Goal: Navigation & Orientation: Understand site structure

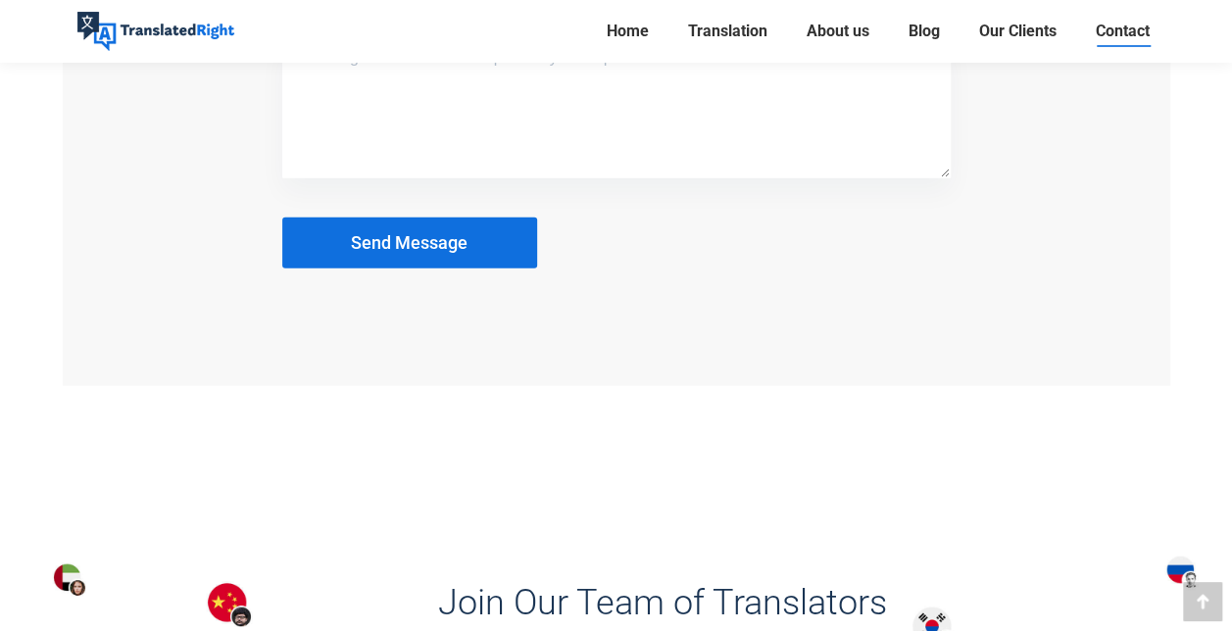
scroll to position [2088, 0]
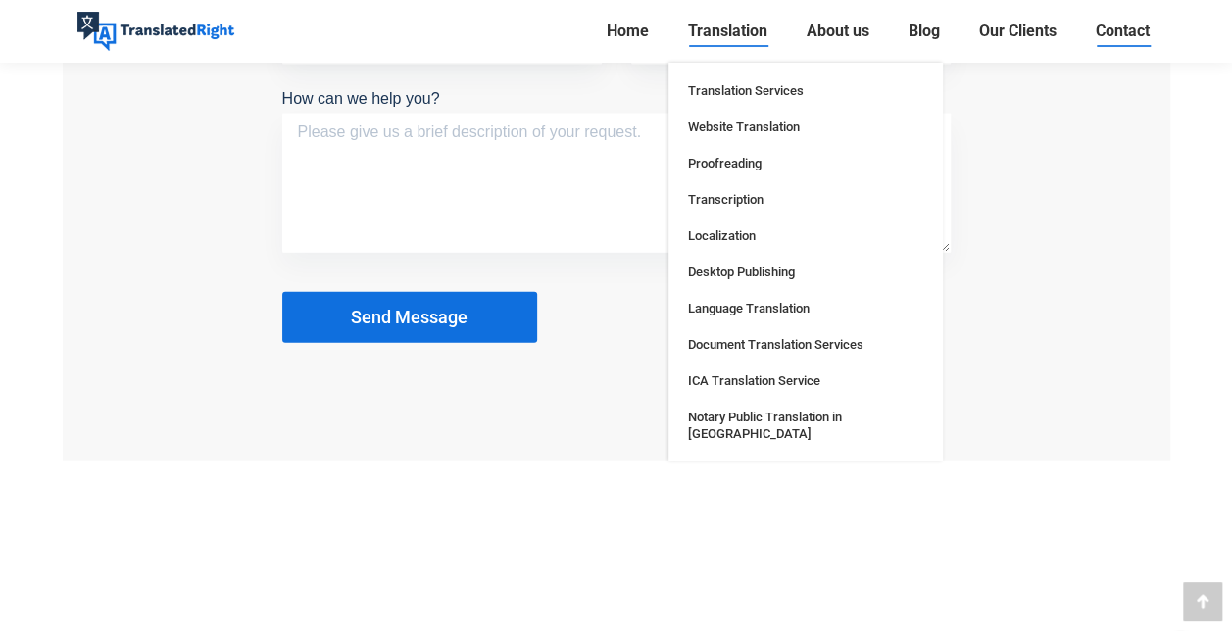
click at [727, 33] on span "Translation" at bounding box center [727, 32] width 79 height 20
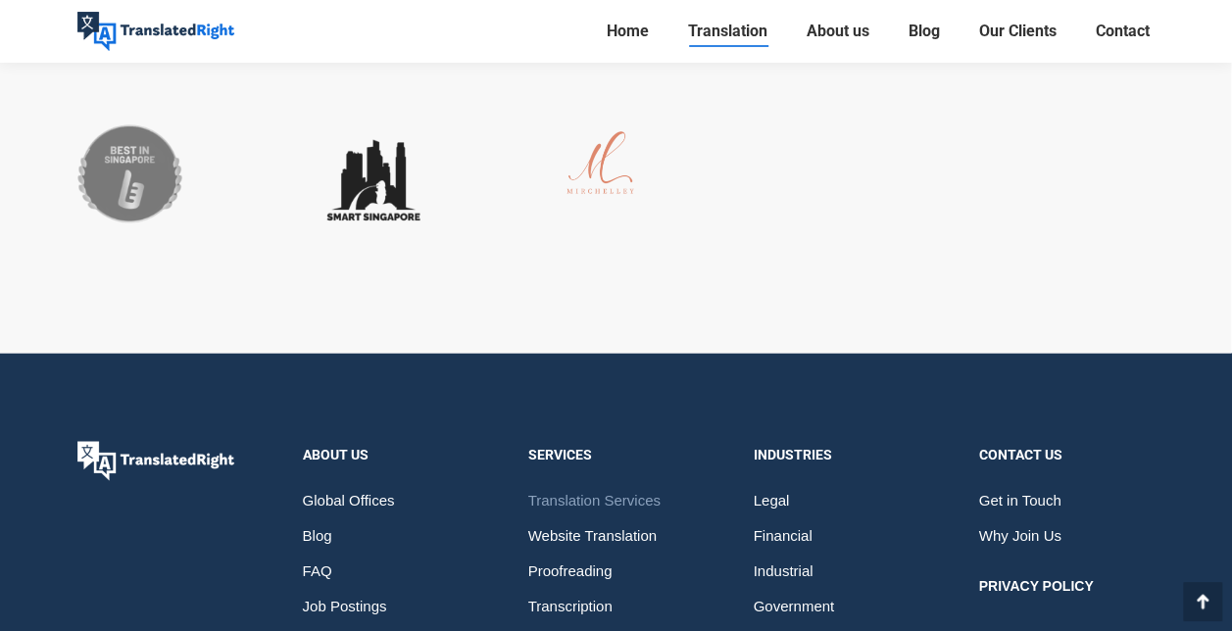
scroll to position [8653, 0]
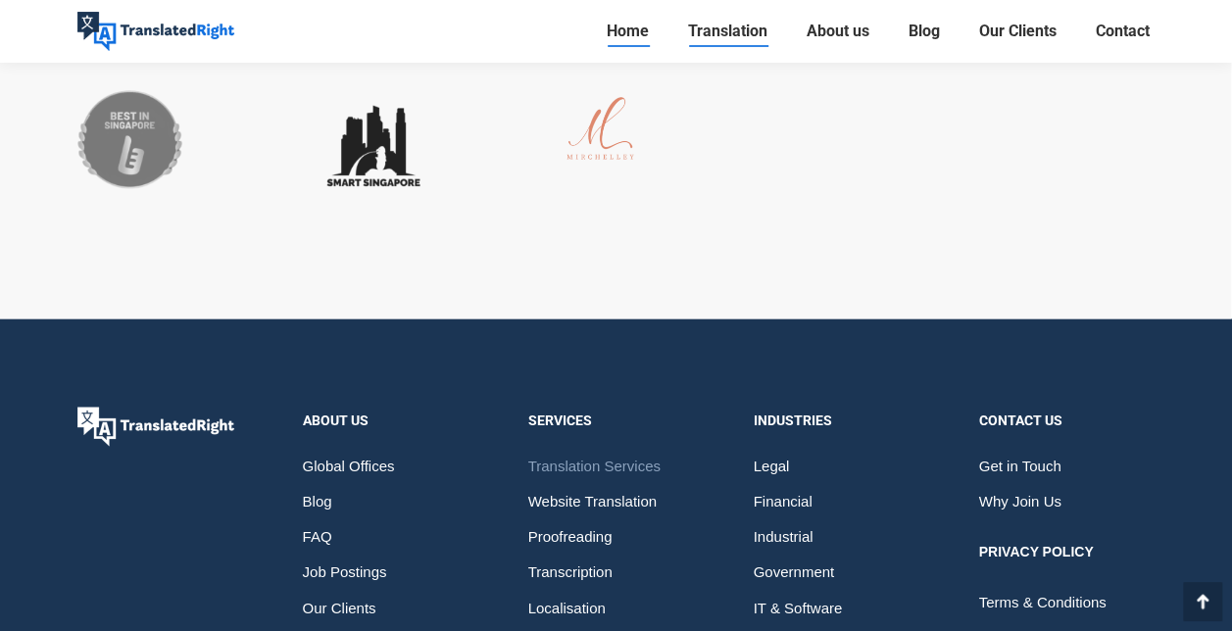
click at [618, 33] on span "Home" at bounding box center [628, 32] width 42 height 20
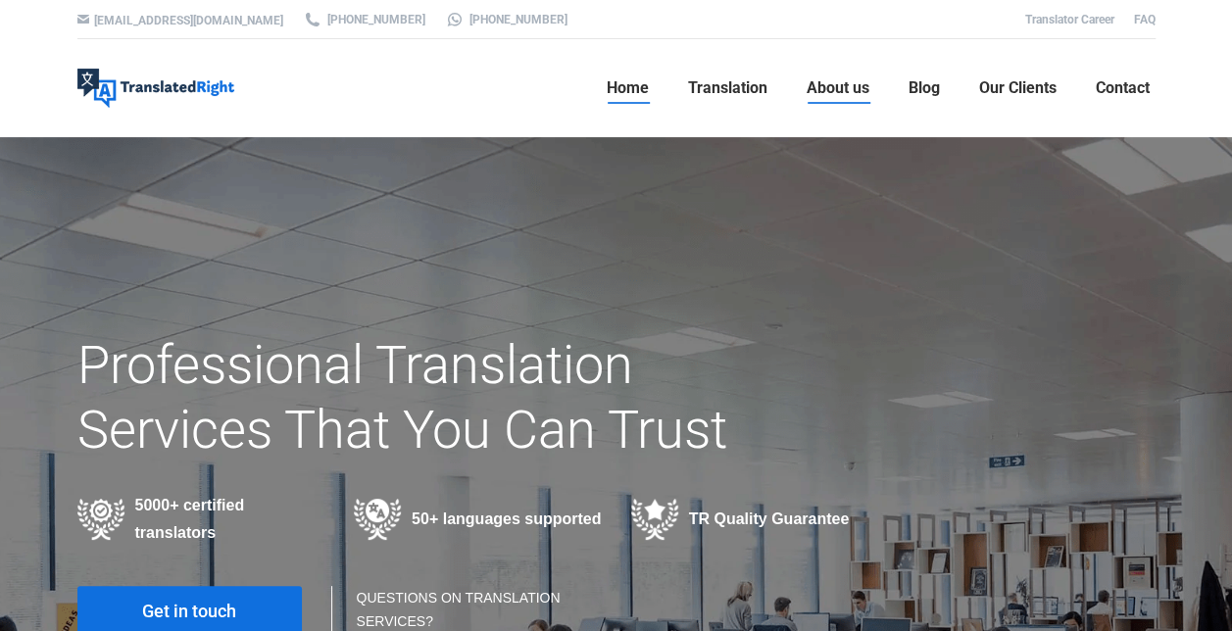
click at [826, 87] on span "About us" at bounding box center [838, 88] width 63 height 20
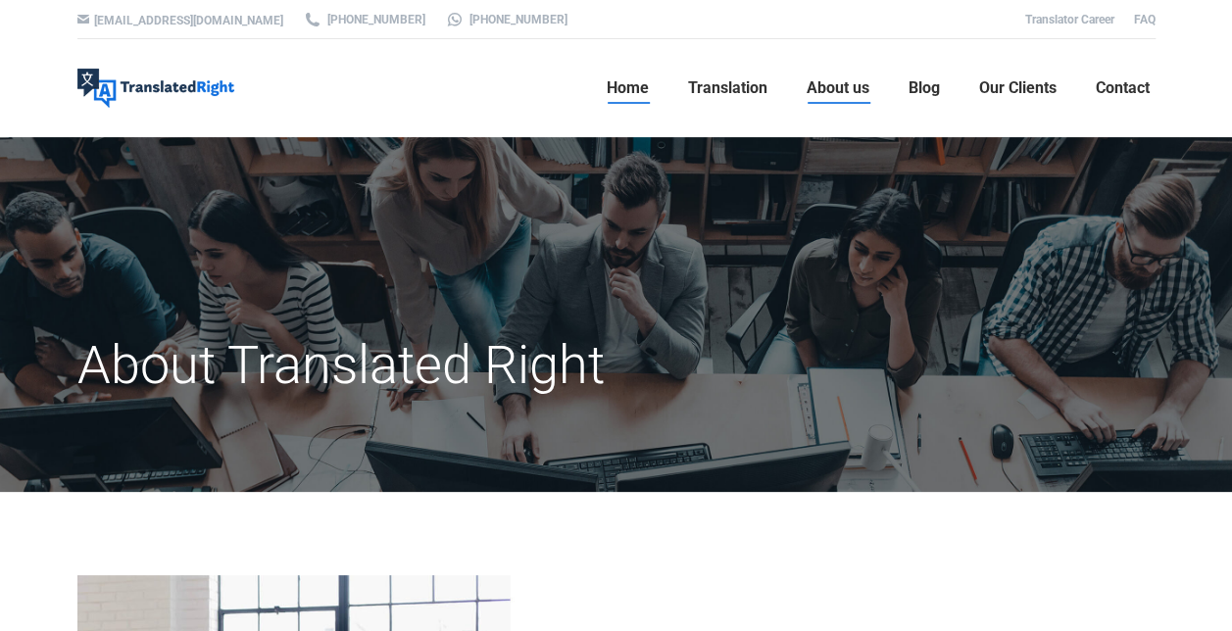
click at [618, 69] on link "Home" at bounding box center [628, 88] width 54 height 63
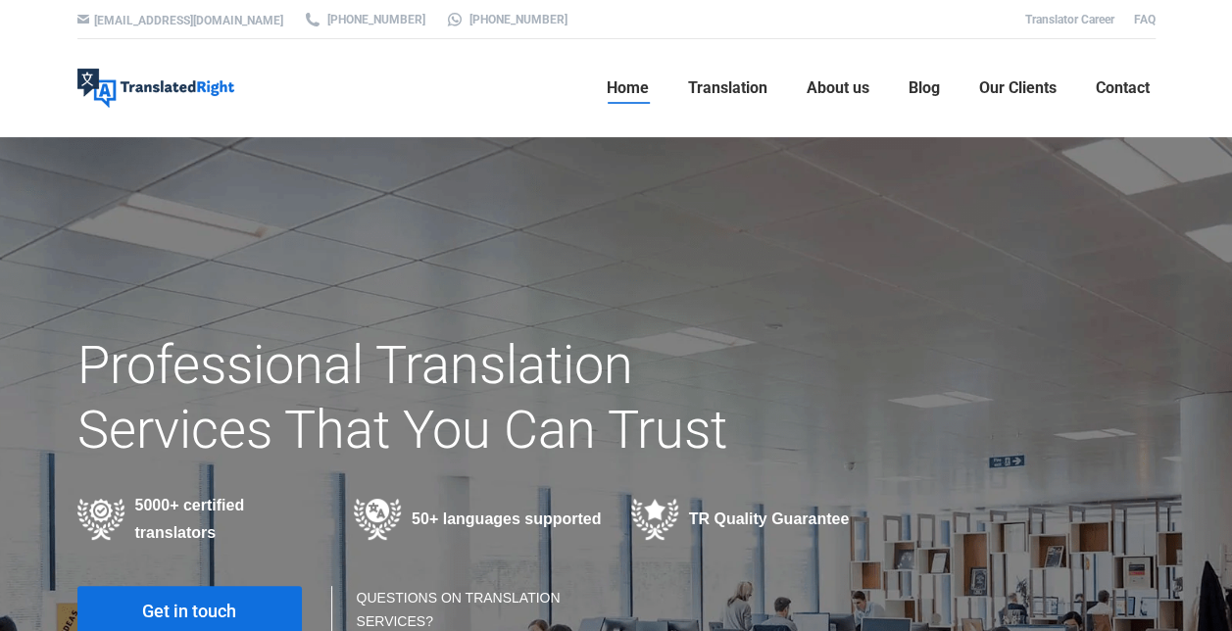
click at [141, 73] on img at bounding box center [155, 88] width 157 height 39
click at [1141, 17] on link "FAQ" at bounding box center [1145, 20] width 22 height 14
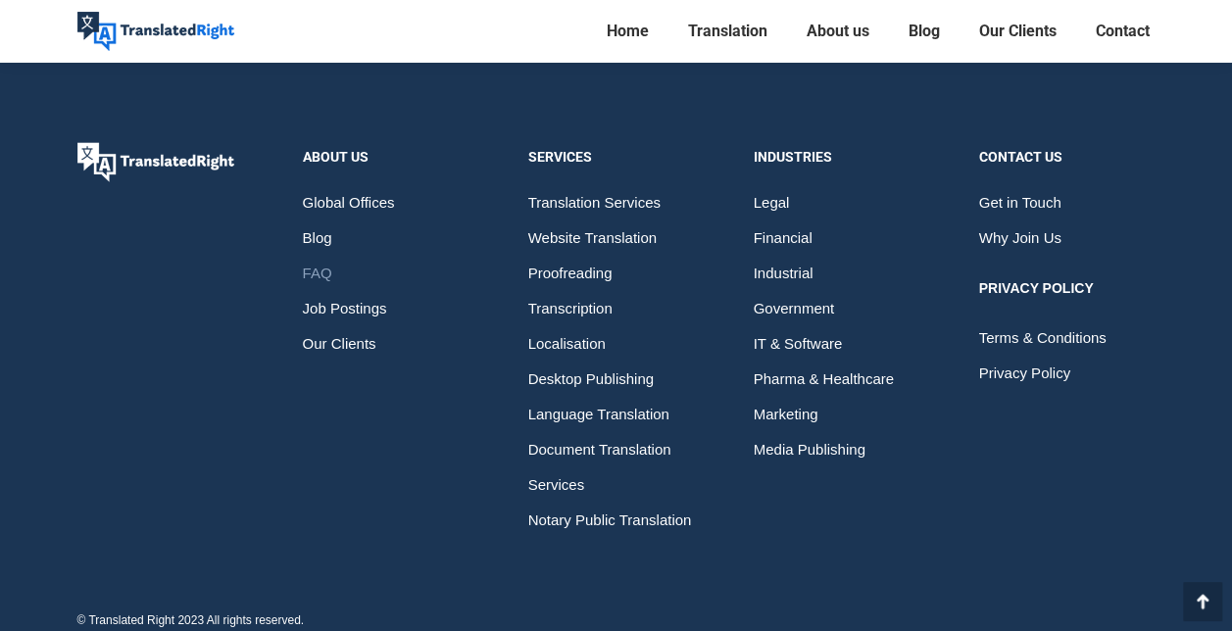
scroll to position [2294, 0]
